Goal: Task Accomplishment & Management: Manage account settings

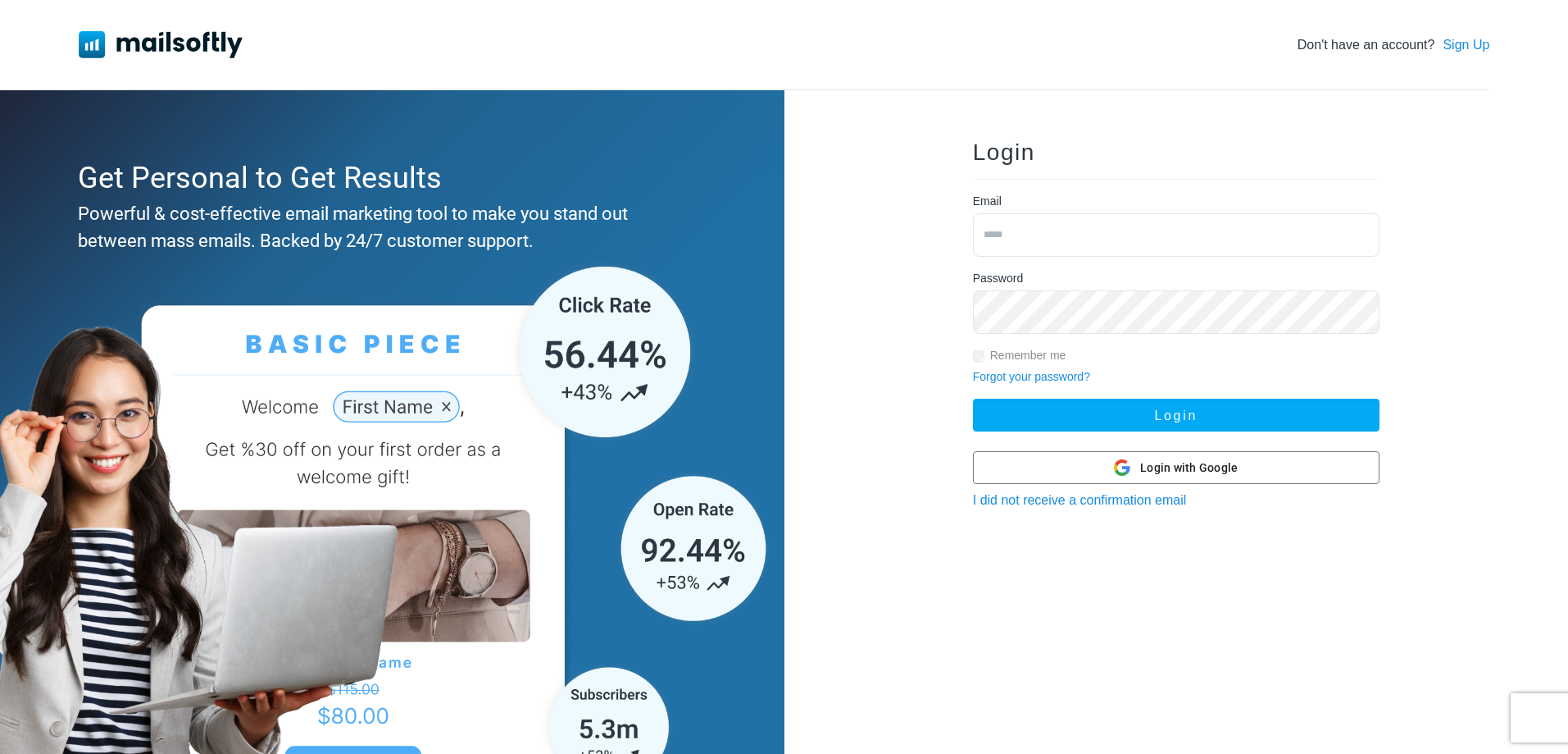
click at [1078, 232] on input "email" at bounding box center [1177, 235] width 406 height 43
type input "**********"
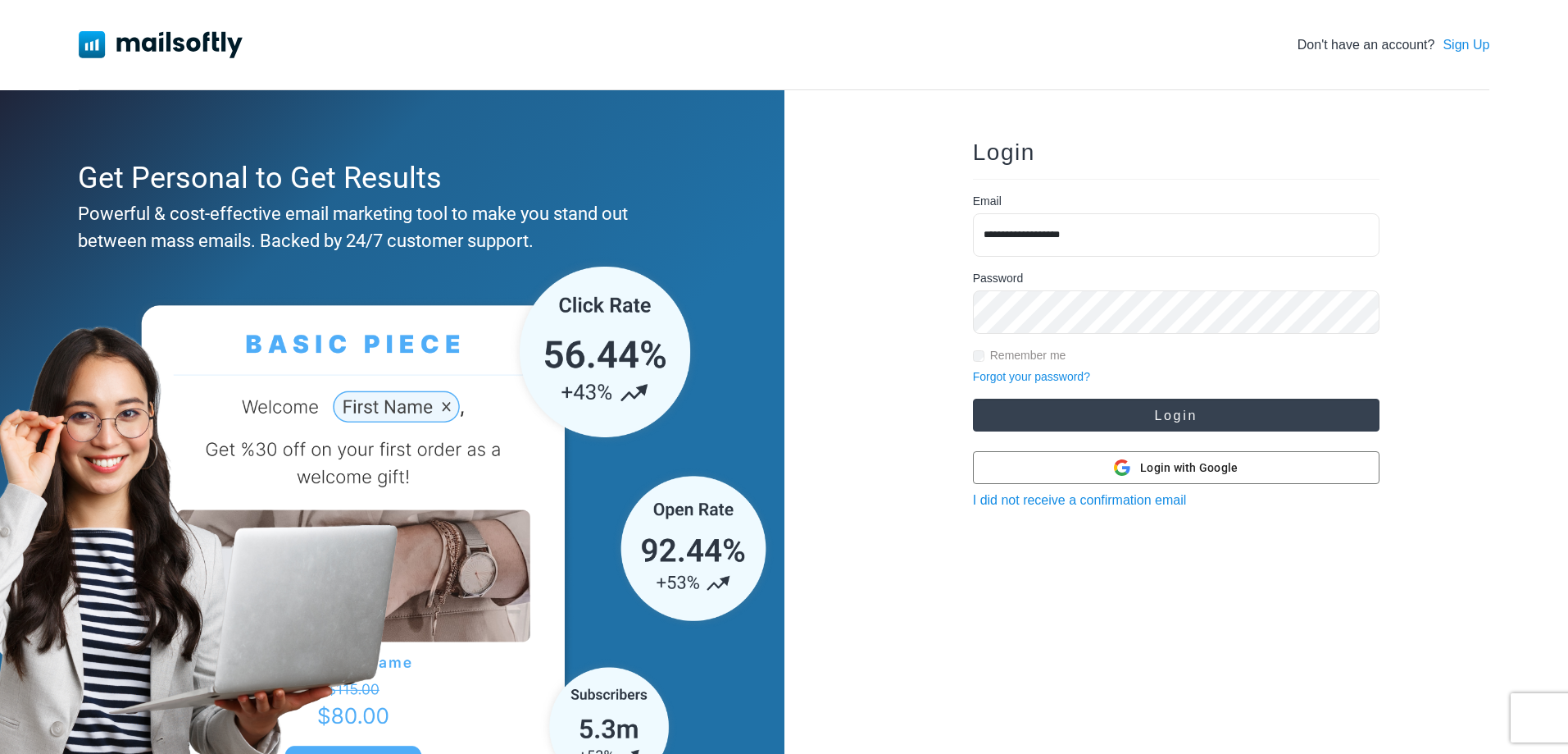
click at [1162, 427] on button "Login" at bounding box center [1177, 414] width 406 height 32
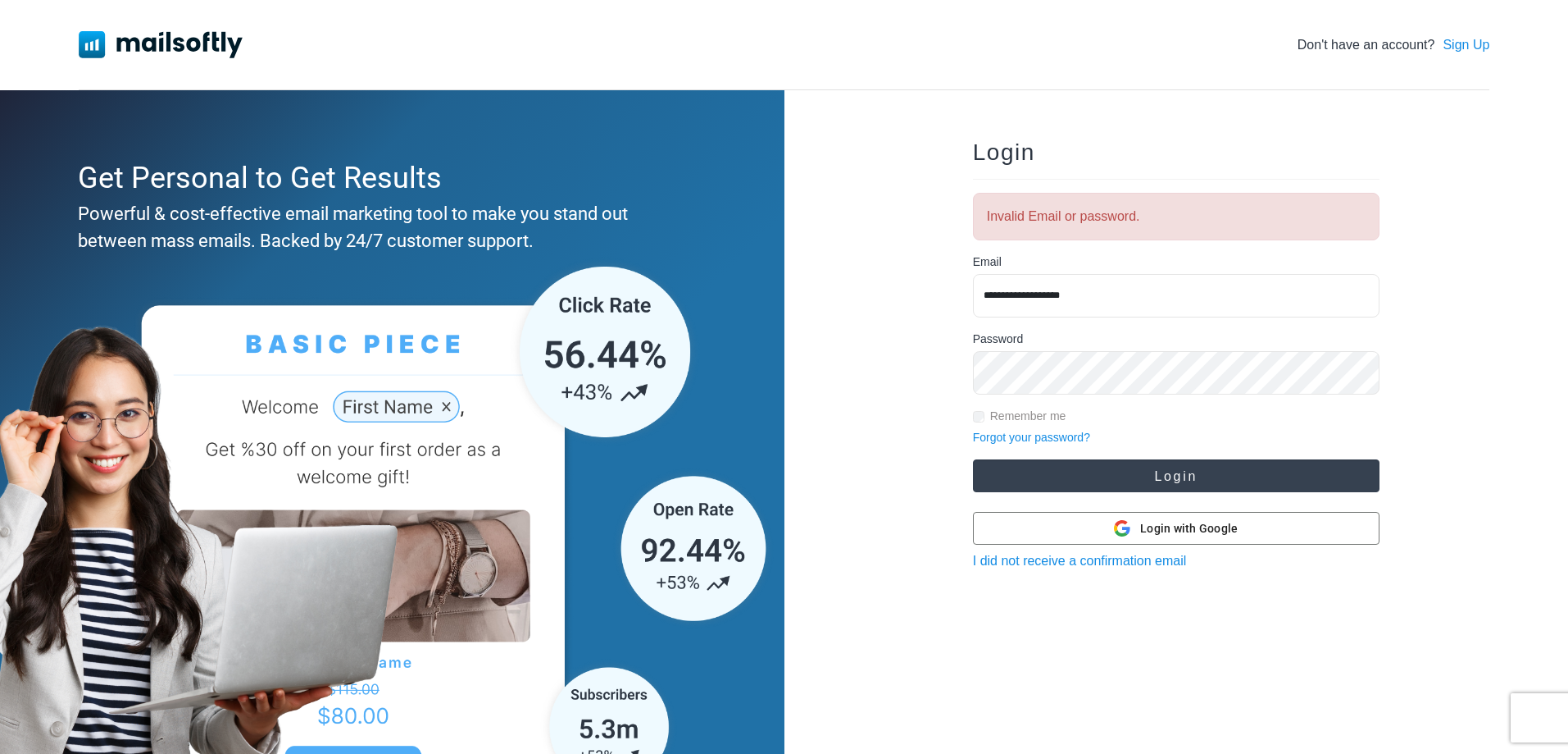
click at [1118, 467] on button "Login" at bounding box center [1177, 475] width 406 height 32
